Goal: Check status

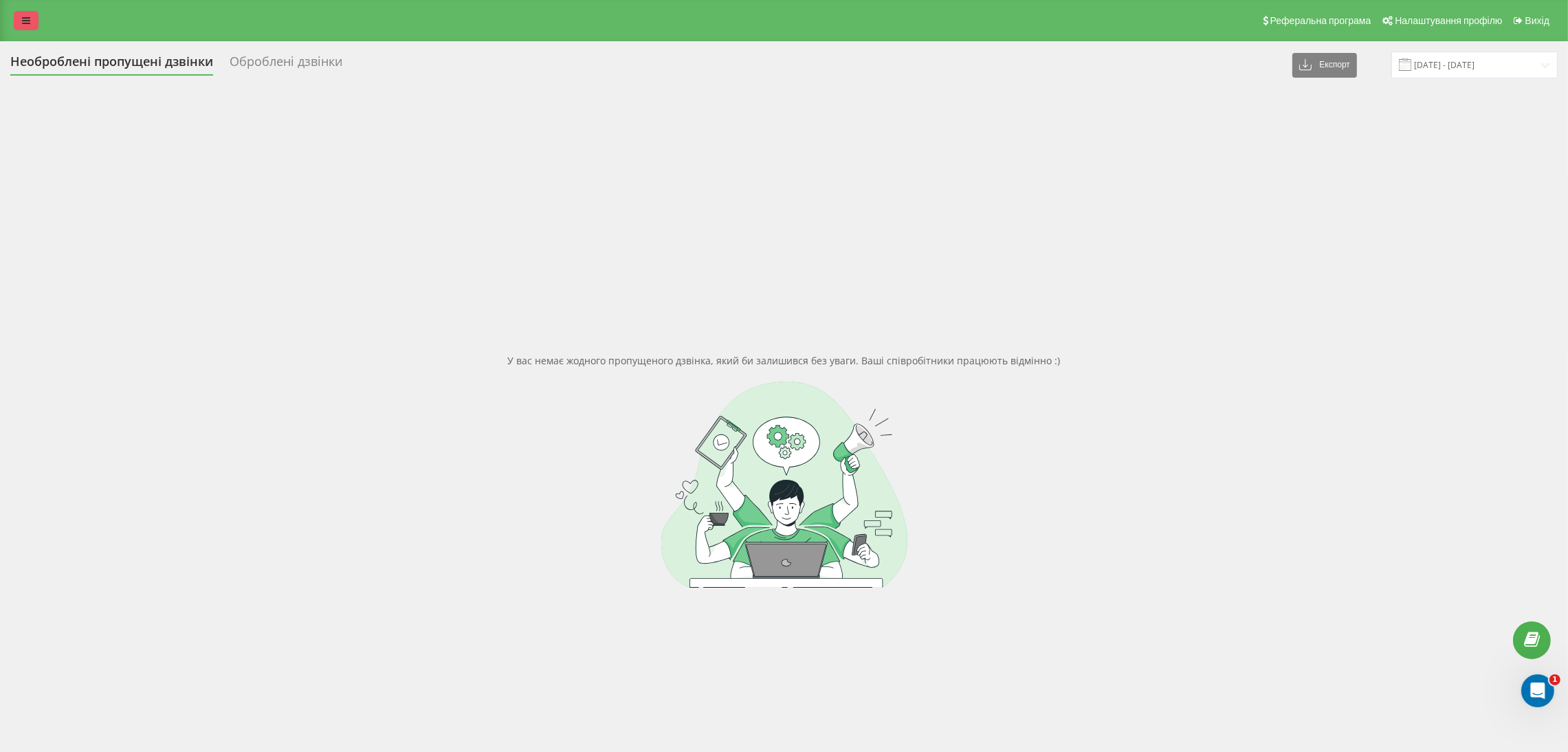
click at [17, 17] on link at bounding box center [26, 21] width 24 height 20
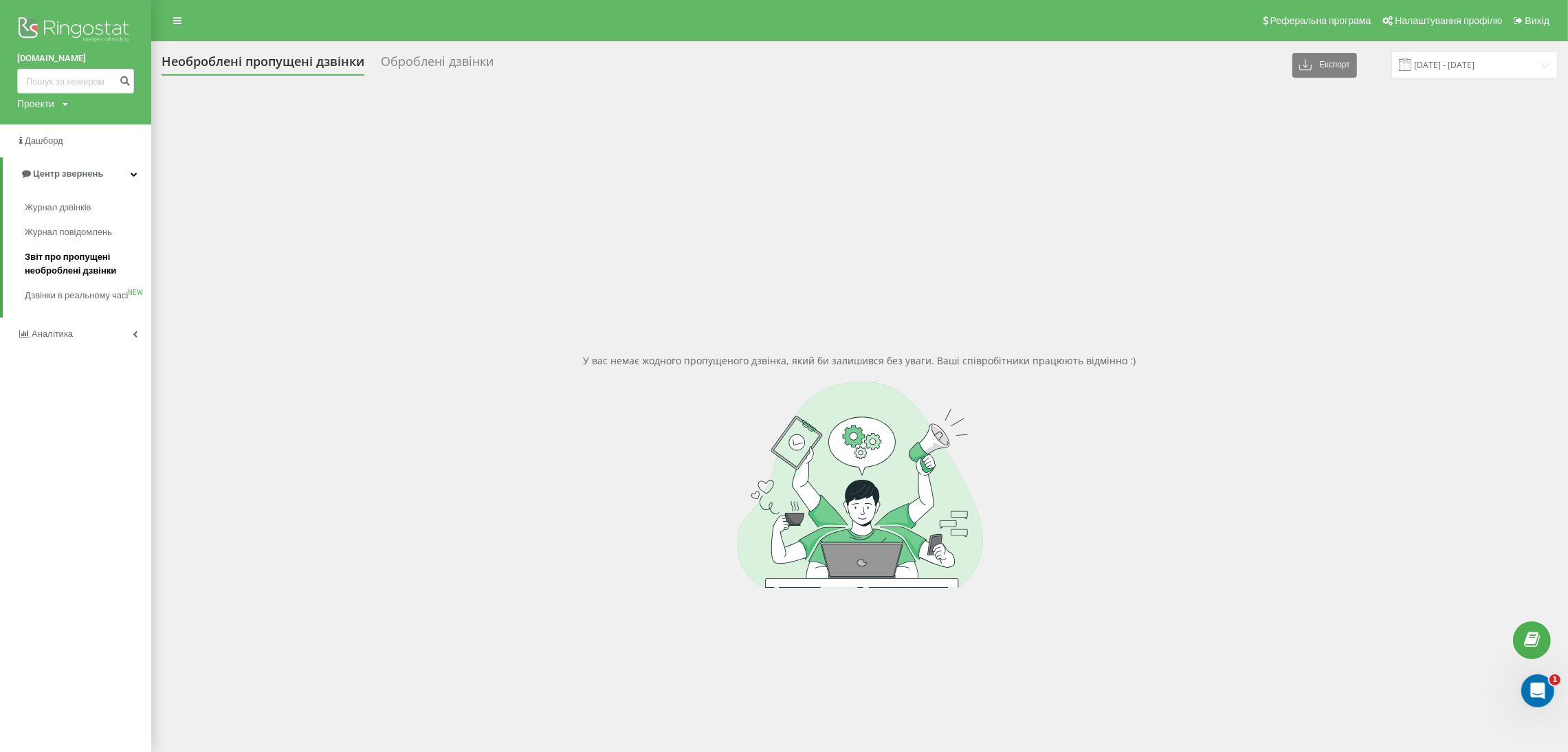
click at [50, 273] on span "Звіт про пропущені необроблені дзвінки" at bounding box center [84, 263] width 120 height 27
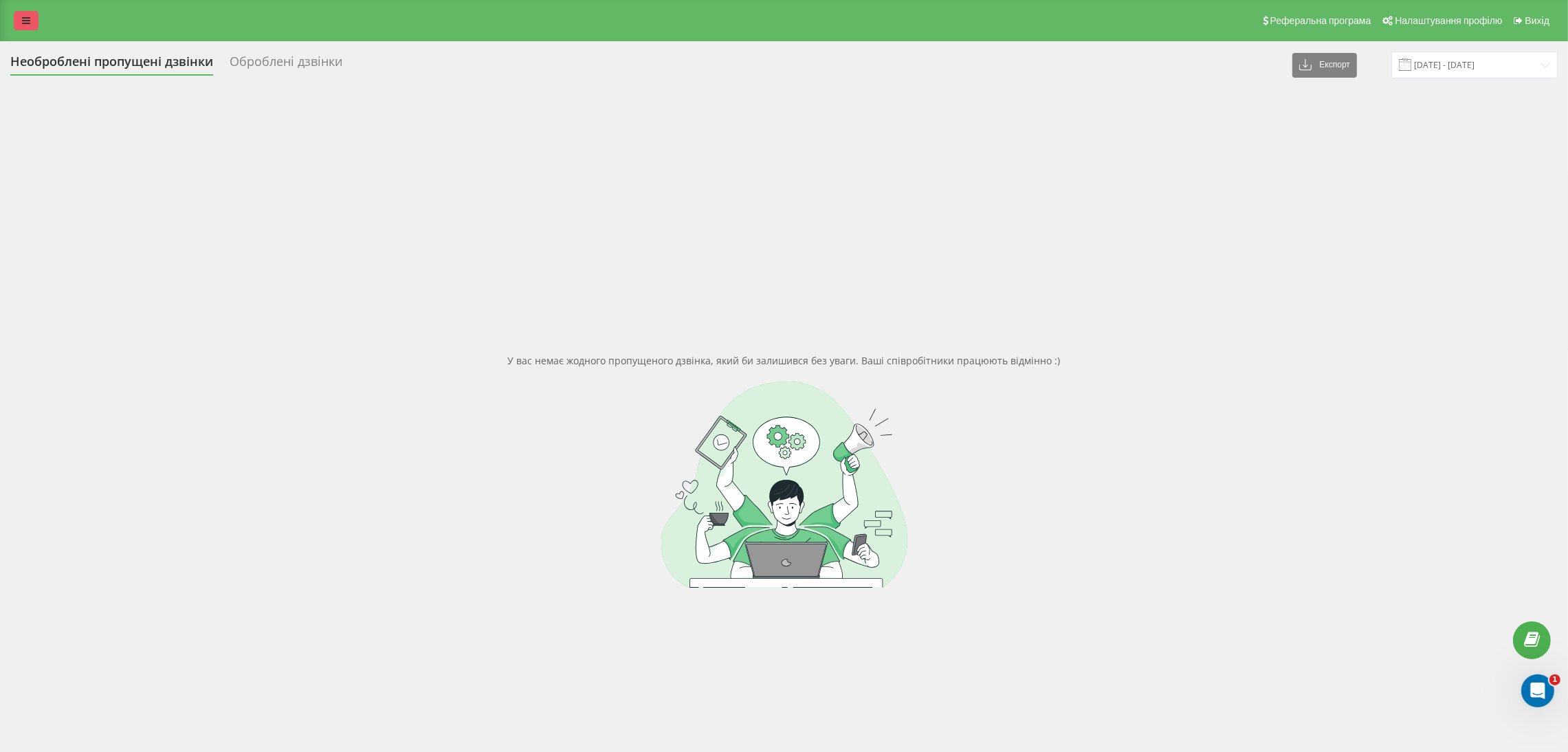
click at [29, 26] on link at bounding box center [26, 21] width 24 height 20
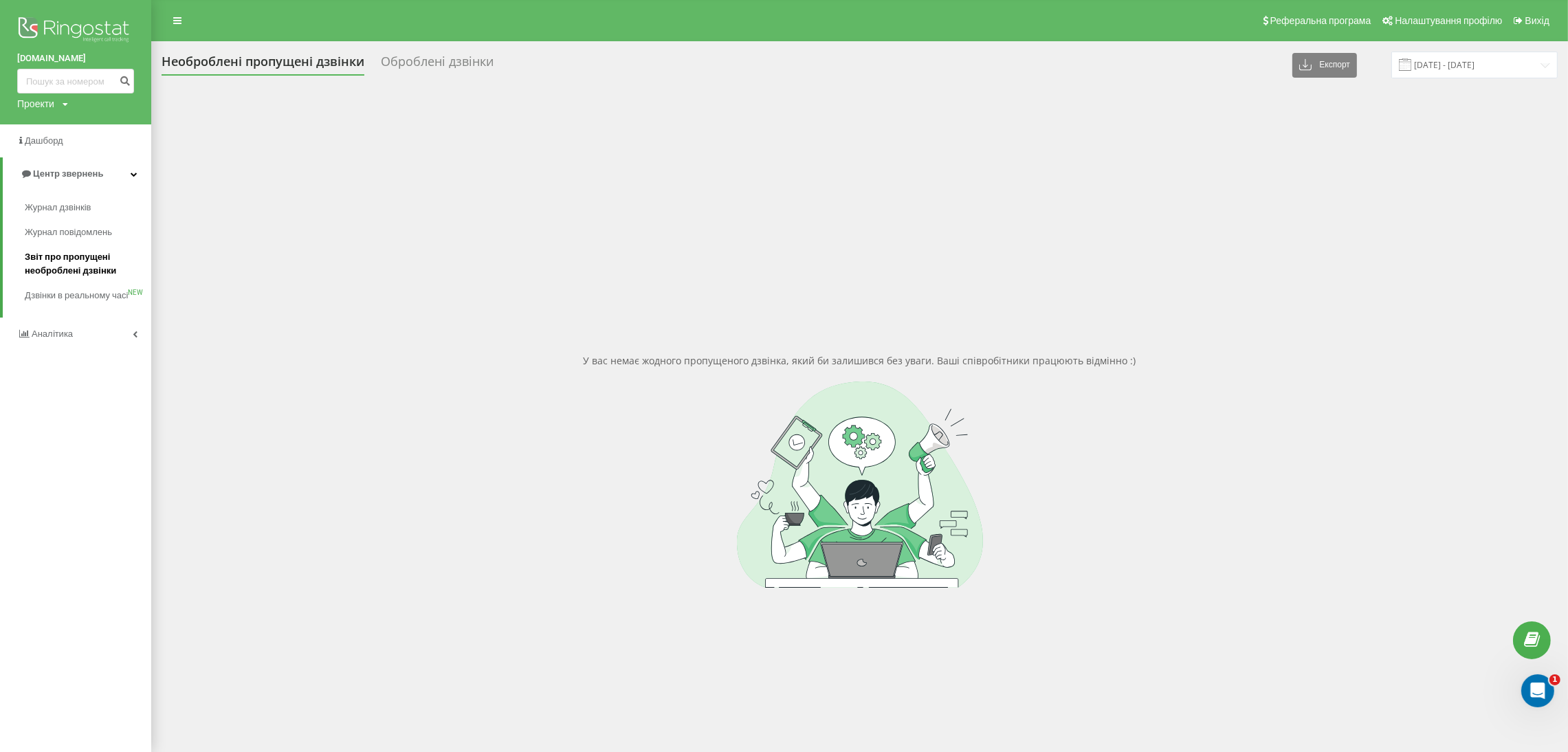
click at [52, 266] on span "Звіт про пропущені необроблені дзвінки" at bounding box center [84, 263] width 120 height 27
